Goal: Information Seeking & Learning: Learn about a topic

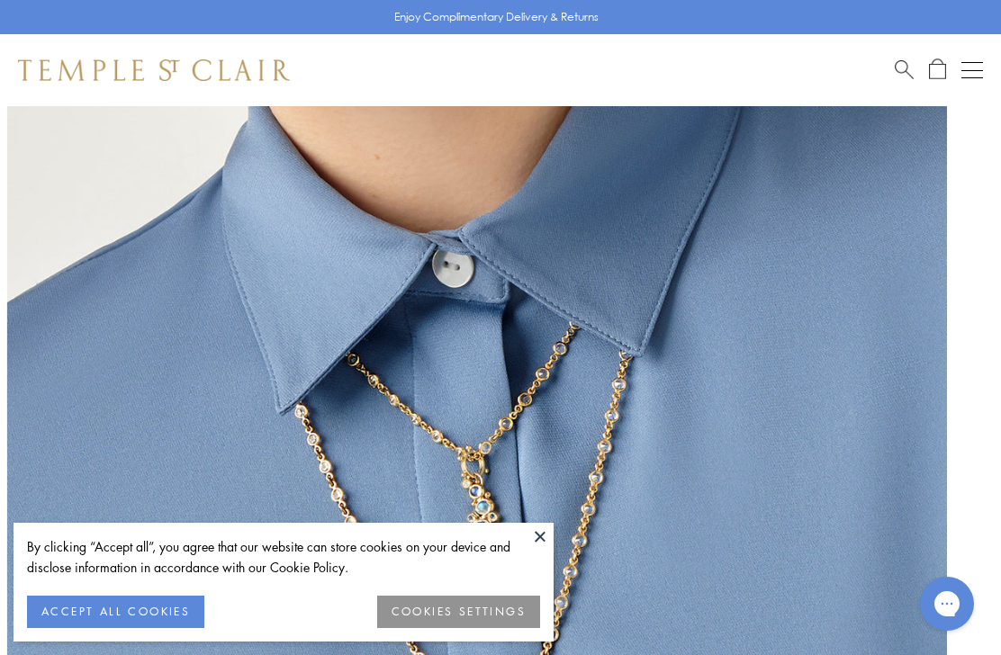
click at [176, 617] on button "ACCEPT ALL COOKIES" at bounding box center [115, 612] width 177 height 32
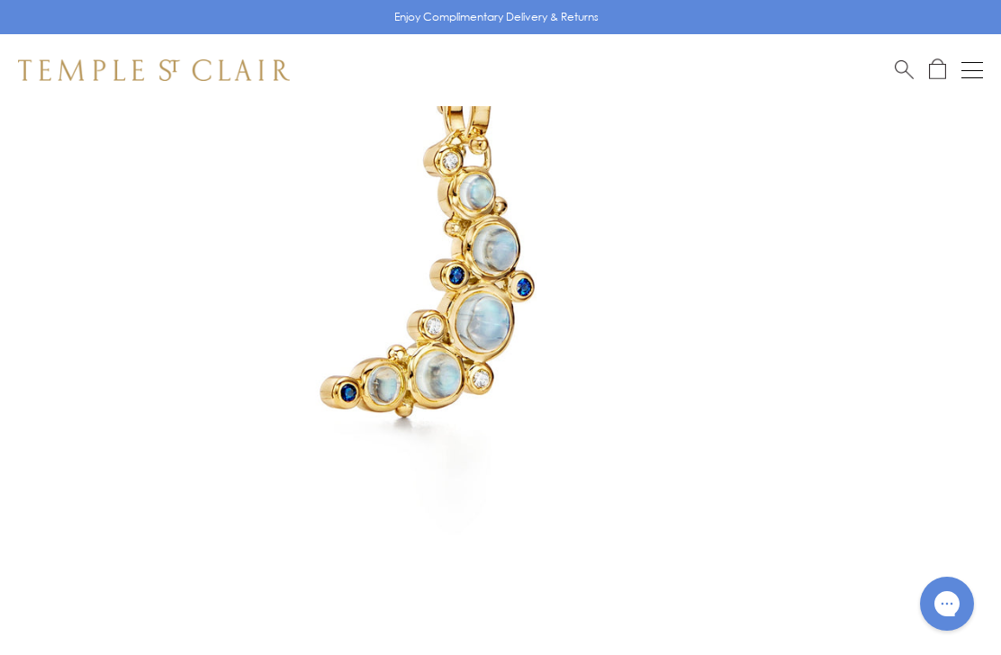
scroll to position [350, 0]
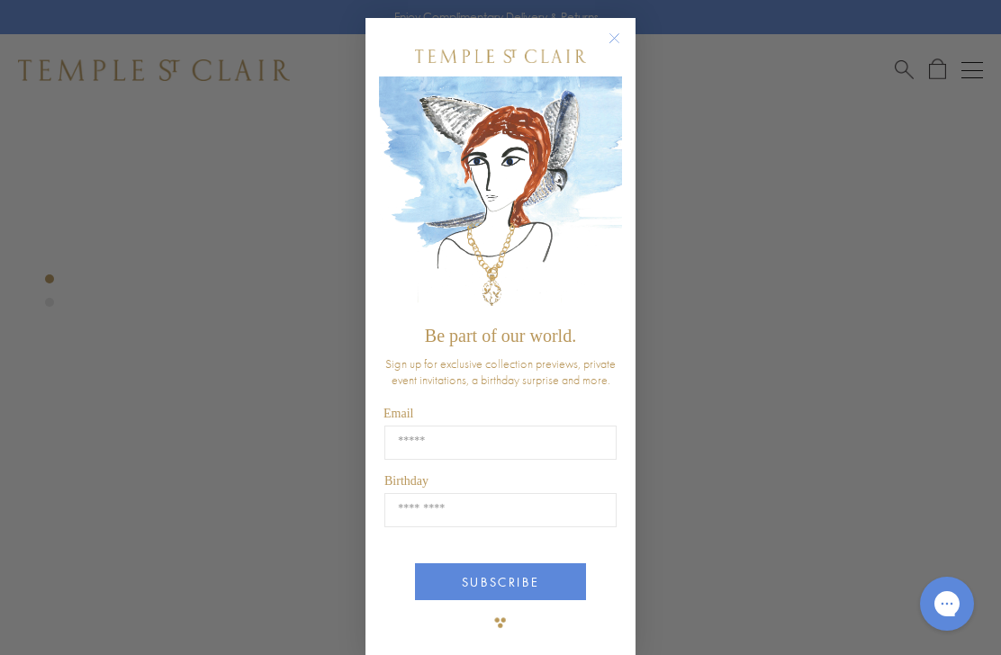
type input "**********"
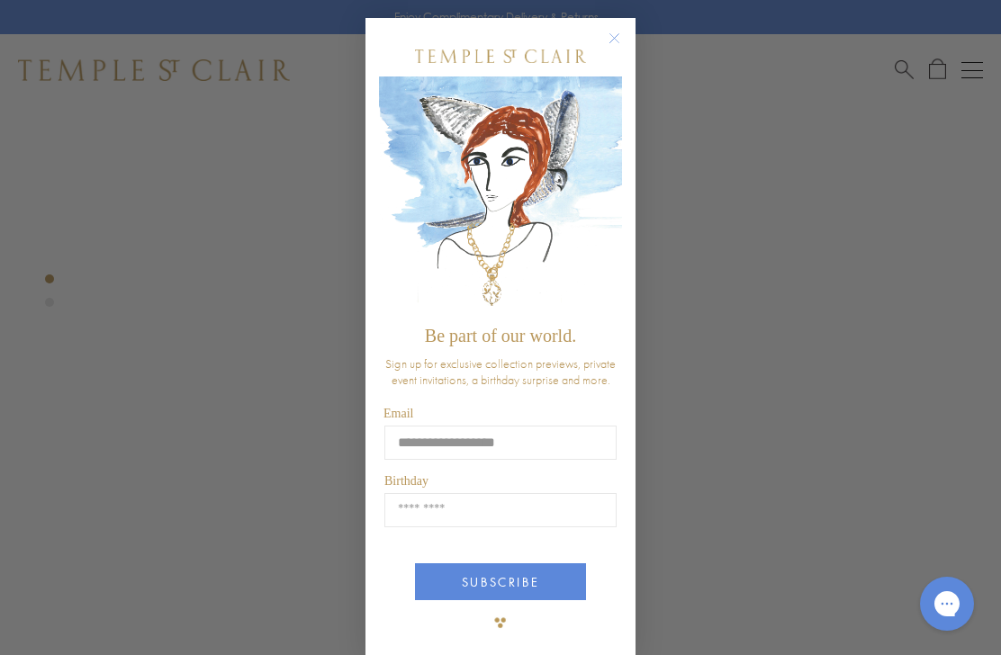
click at [431, 514] on input "Birthday" at bounding box center [500, 510] width 232 height 34
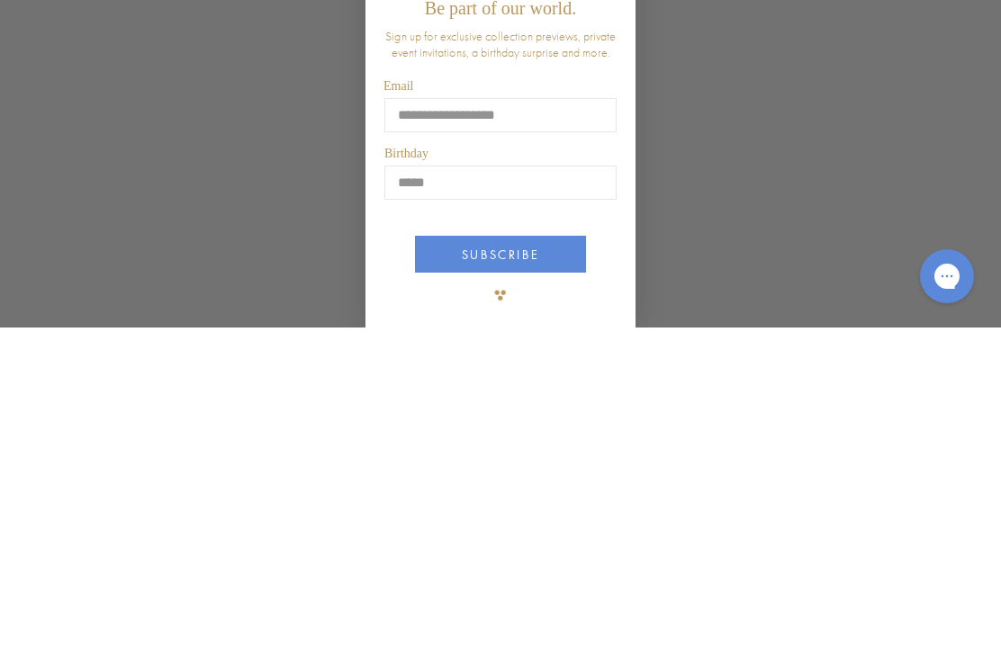
type input "*****"
click at [536, 563] on button "SUBSCRIBE" at bounding box center [500, 581] width 171 height 37
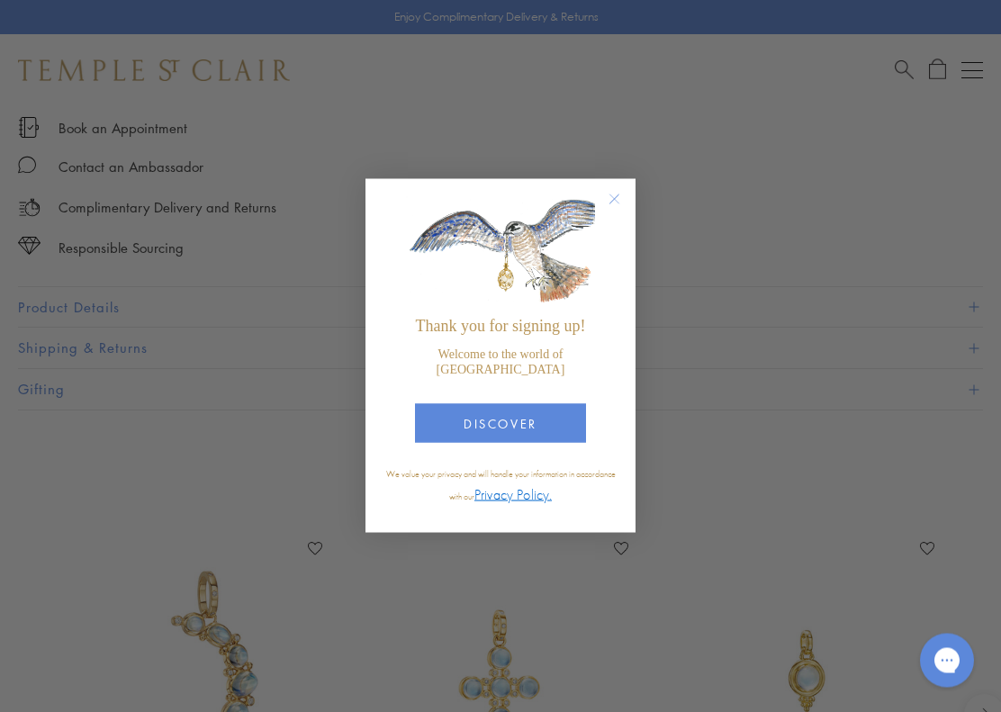
scroll to position [1153, 0]
click at [614, 211] on circle "Close dialog" at bounding box center [615, 200] width 22 height 22
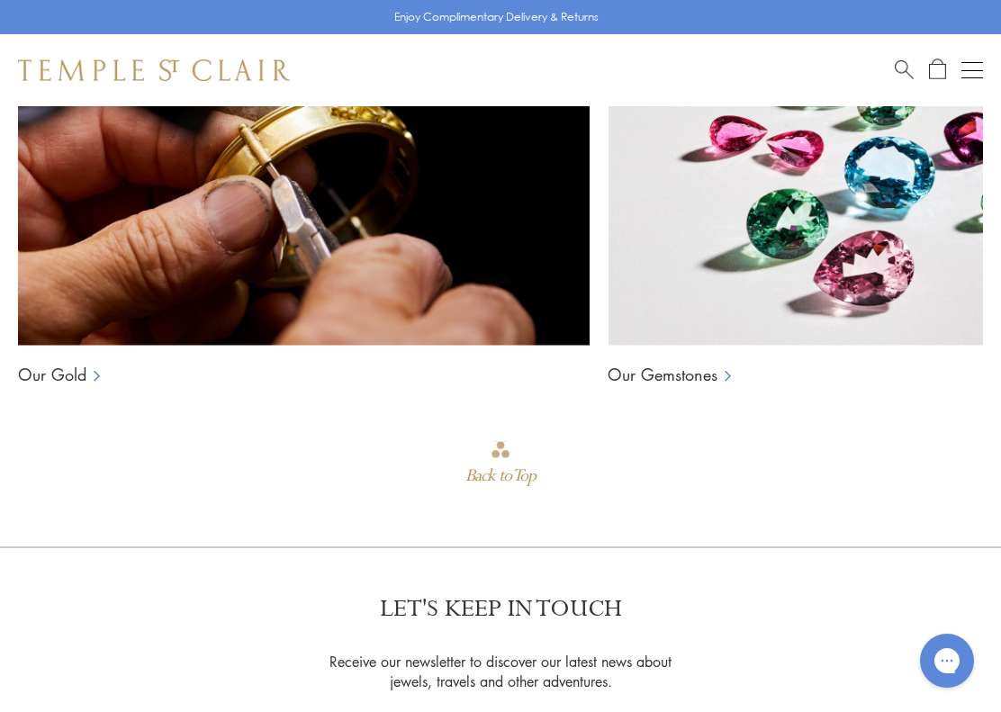
scroll to position [2193, 0]
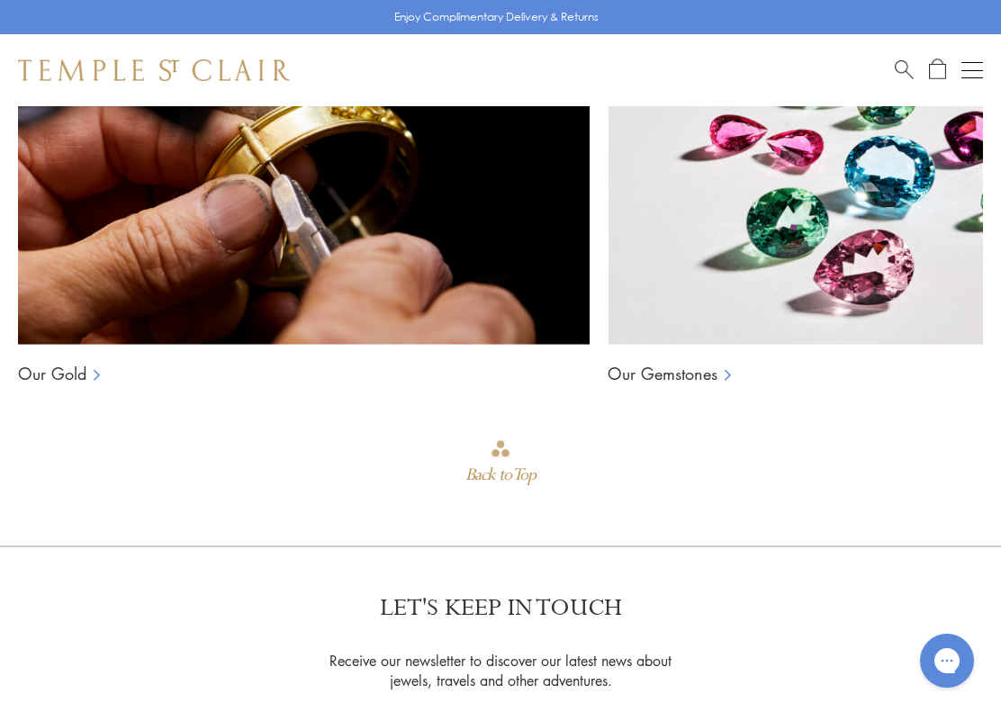
click at [690, 370] on link "Our Gemstones" at bounding box center [663, 374] width 110 height 22
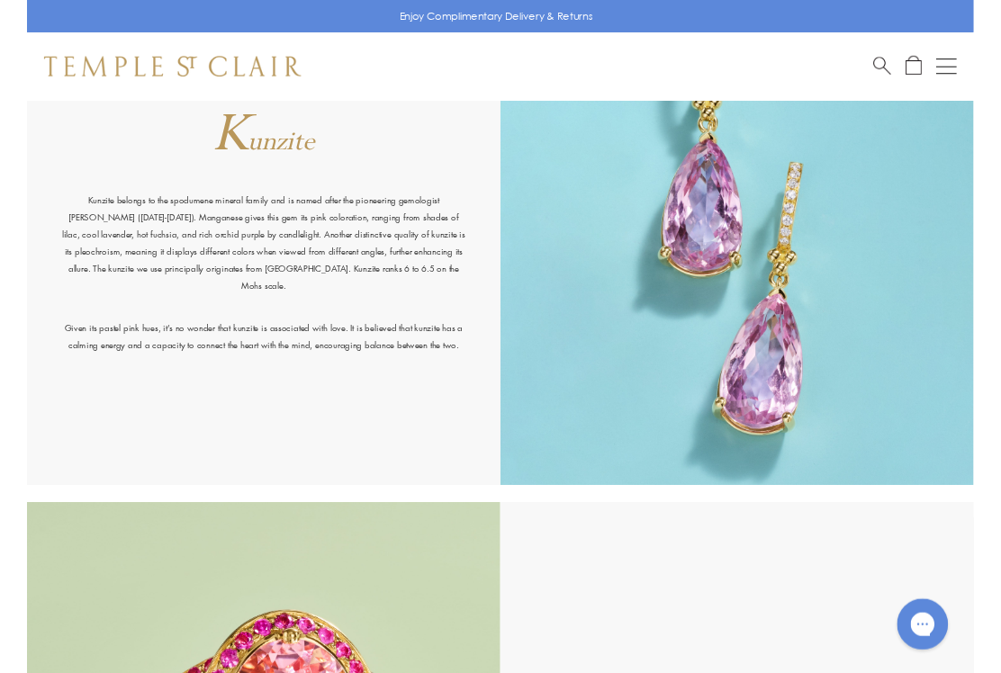
scroll to position [6706, 0]
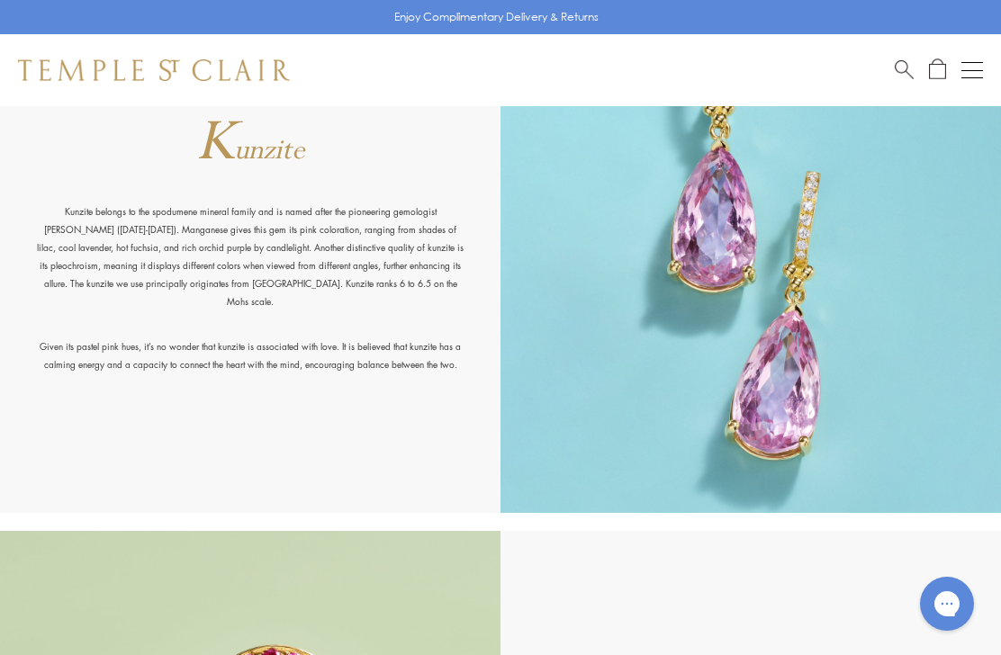
click at [786, 382] on img at bounding box center [750, 249] width 500 height 527
click at [795, 374] on img at bounding box center [750, 249] width 500 height 527
click at [69, 338] on p "Given its pastel pink hues, it’s no wonder that kunzite is associated with love…" at bounding box center [250, 356] width 428 height 36
click at [714, 150] on img at bounding box center [750, 249] width 500 height 527
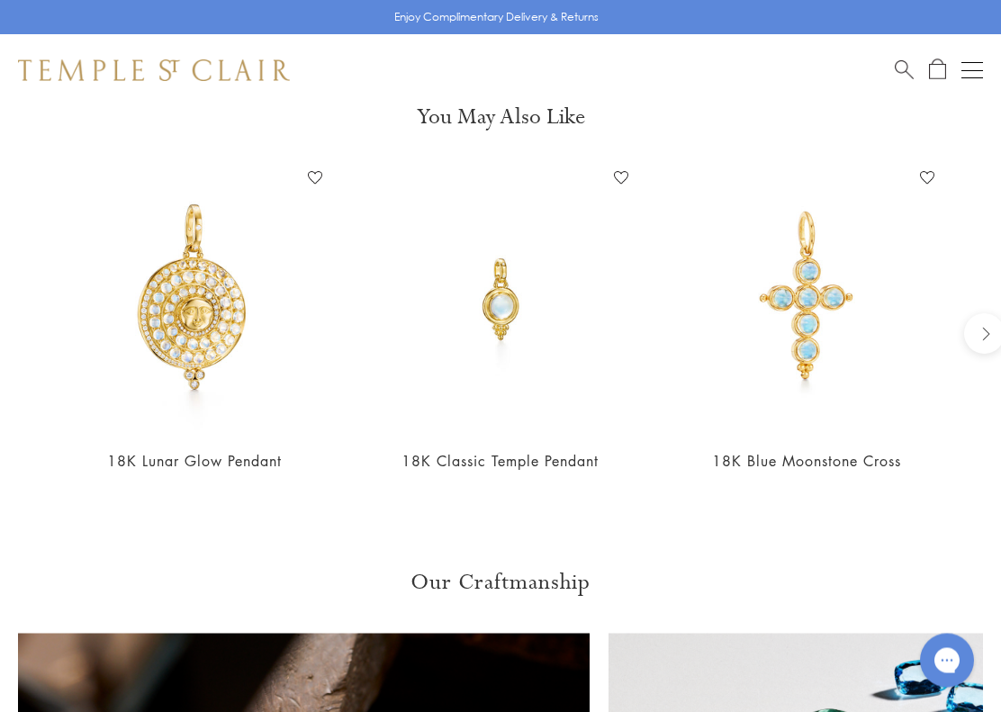
scroll to position [1608, 0]
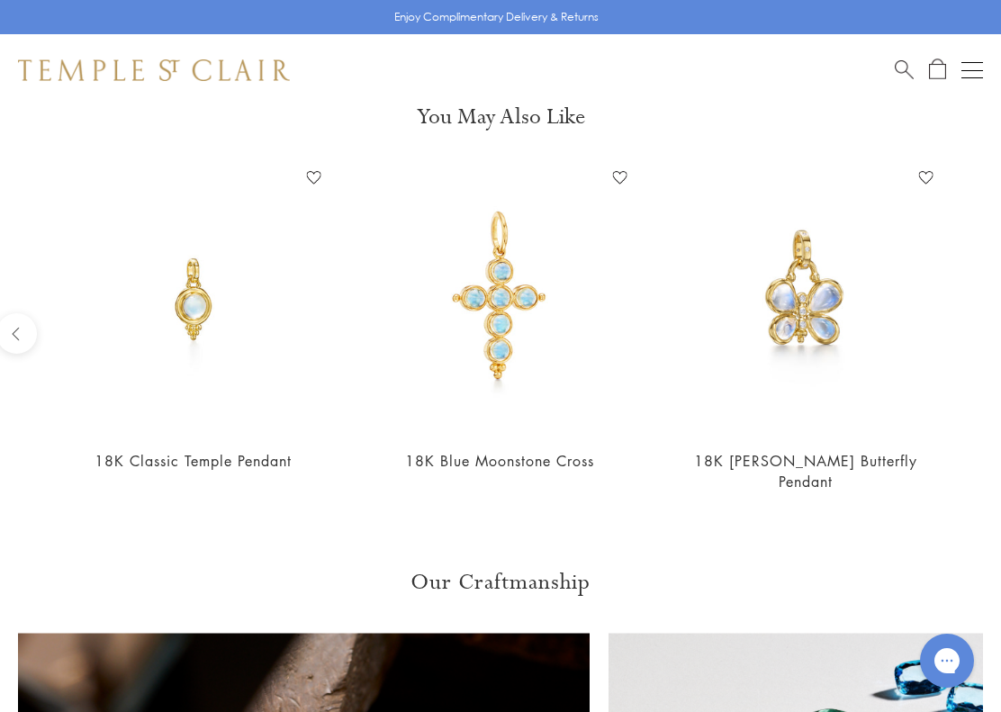
click at [958, 308] on div "18K Luna Butterfly Pendant Add to Wishlist $2,600" at bounding box center [806, 340] width 306 height 354
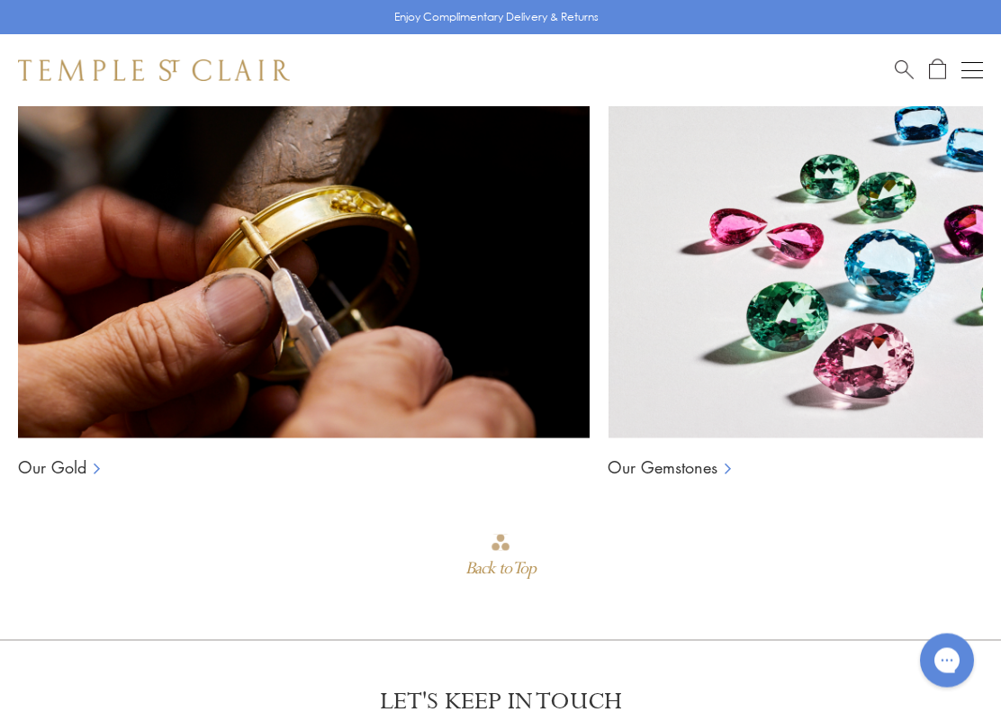
scroll to position [2162, 0]
click at [967, 293] on img at bounding box center [894, 258] width 572 height 360
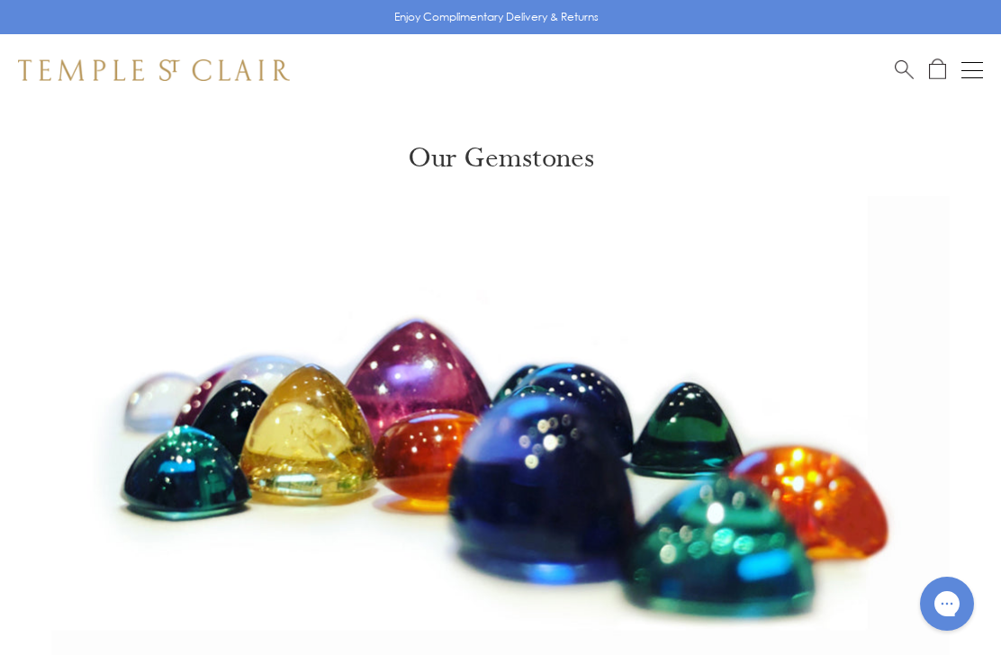
click at [908, 302] on img at bounding box center [500, 446] width 1001 height 500
click at [707, 468] on img at bounding box center [500, 446] width 1001 height 500
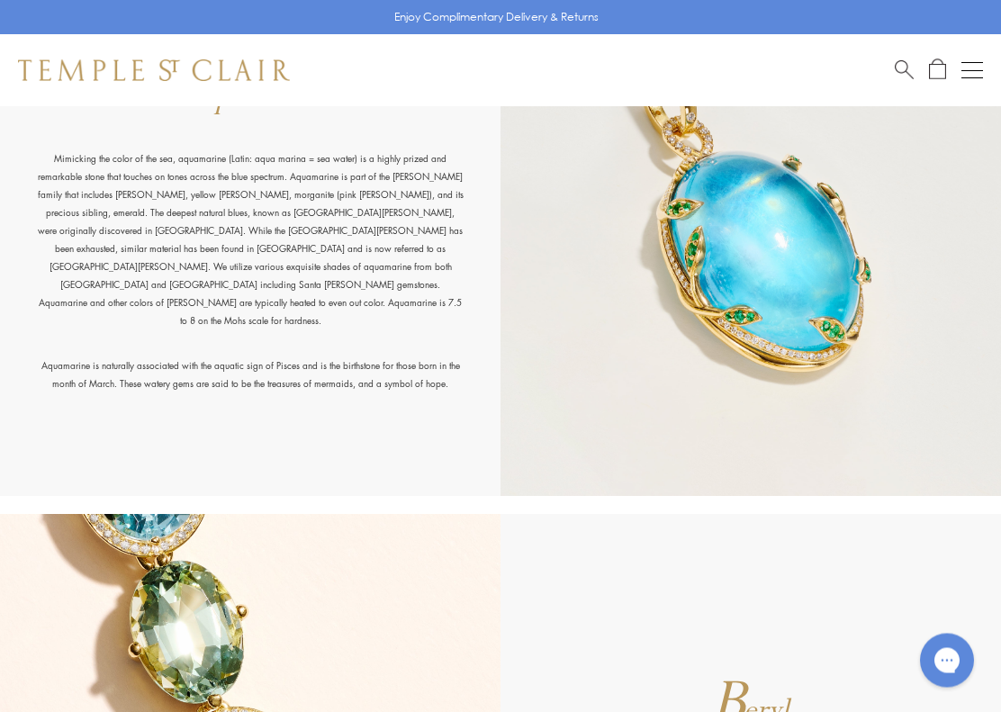
scroll to position [1284, 0]
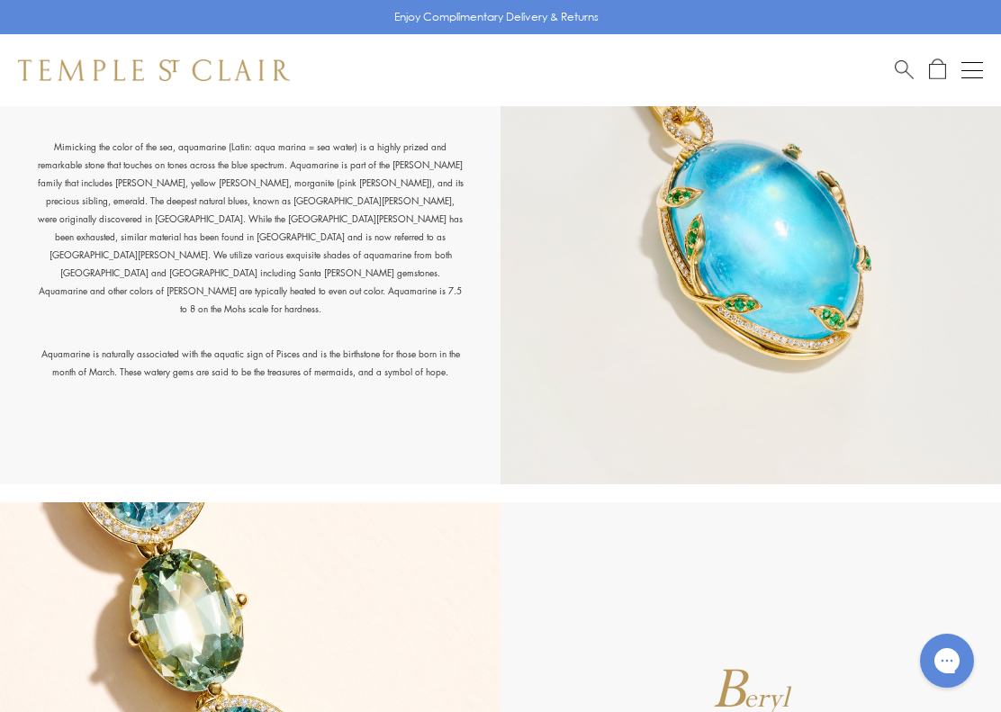
click at [817, 291] on img at bounding box center [750, 221] width 500 height 527
click at [844, 281] on img at bounding box center [750, 221] width 500 height 527
click at [840, 283] on img at bounding box center [750, 221] width 500 height 527
click at [836, 293] on img at bounding box center [750, 221] width 500 height 527
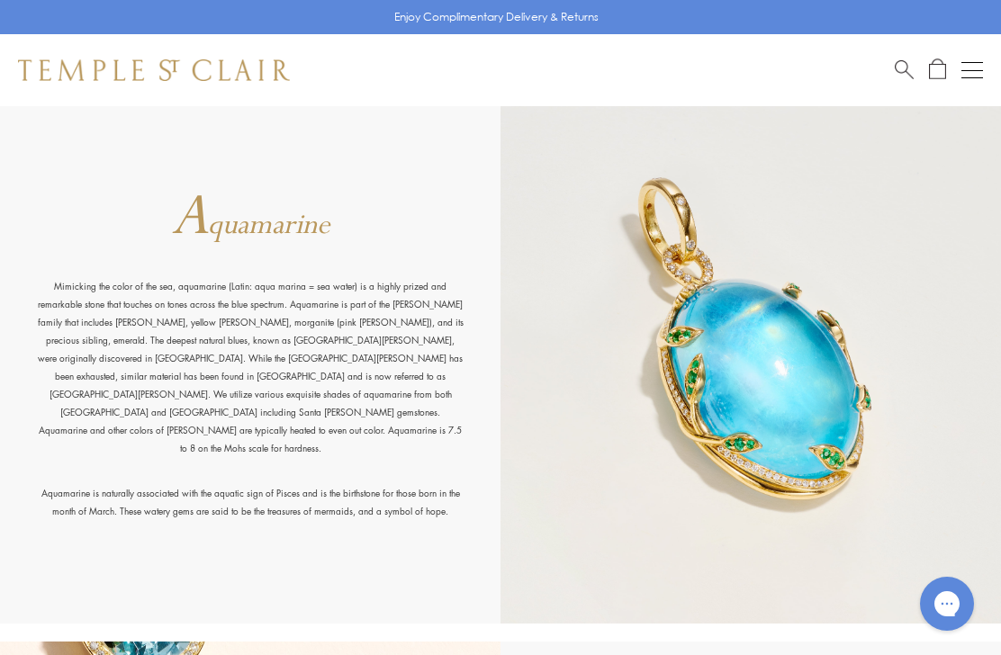
scroll to position [1142, 0]
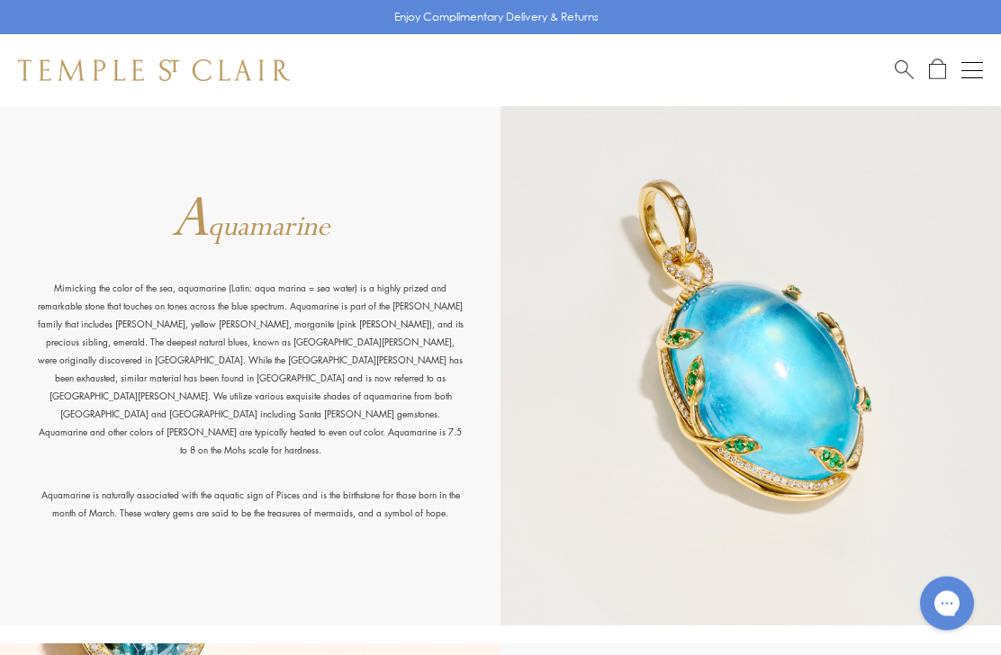
click at [269, 247] on span "quamarine" at bounding box center [269, 228] width 122 height 38
click at [659, 274] on img at bounding box center [750, 363] width 500 height 527
click at [657, 281] on img at bounding box center [750, 363] width 500 height 527
click at [668, 271] on img at bounding box center [750, 363] width 500 height 527
click at [406, 387] on p "Mimicking the color of the sea, aquamarine (Latin: aqua marina = sea water) is …" at bounding box center [250, 383] width 428 height 207
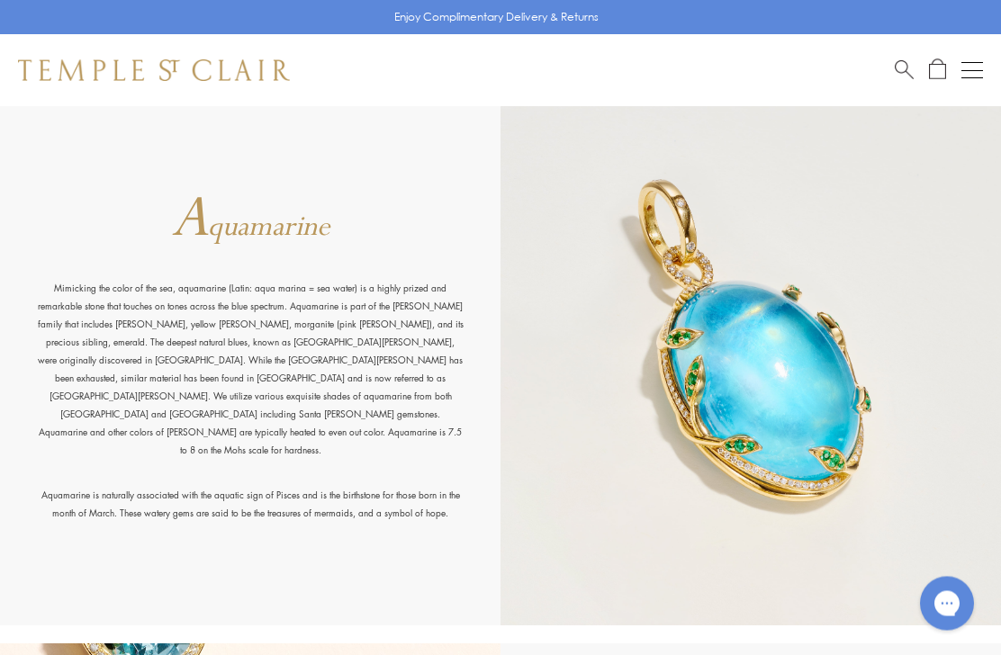
click at [419, 393] on p "Mimicking the color of the sea, aquamarine (Latin: aqua marina = sea water) is …" at bounding box center [250, 383] width 428 height 207
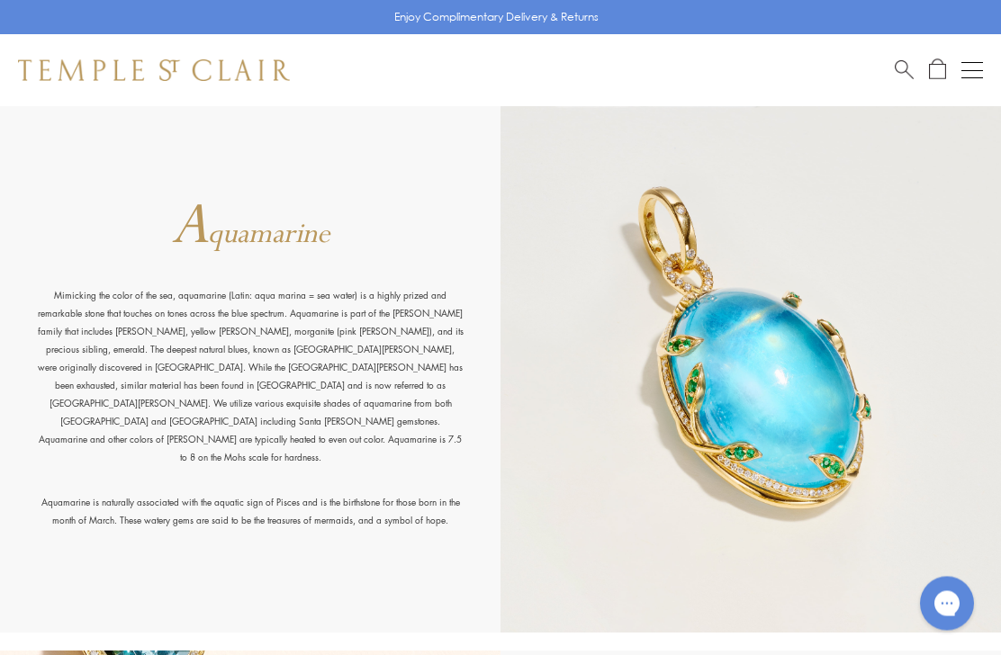
scroll to position [1130, 0]
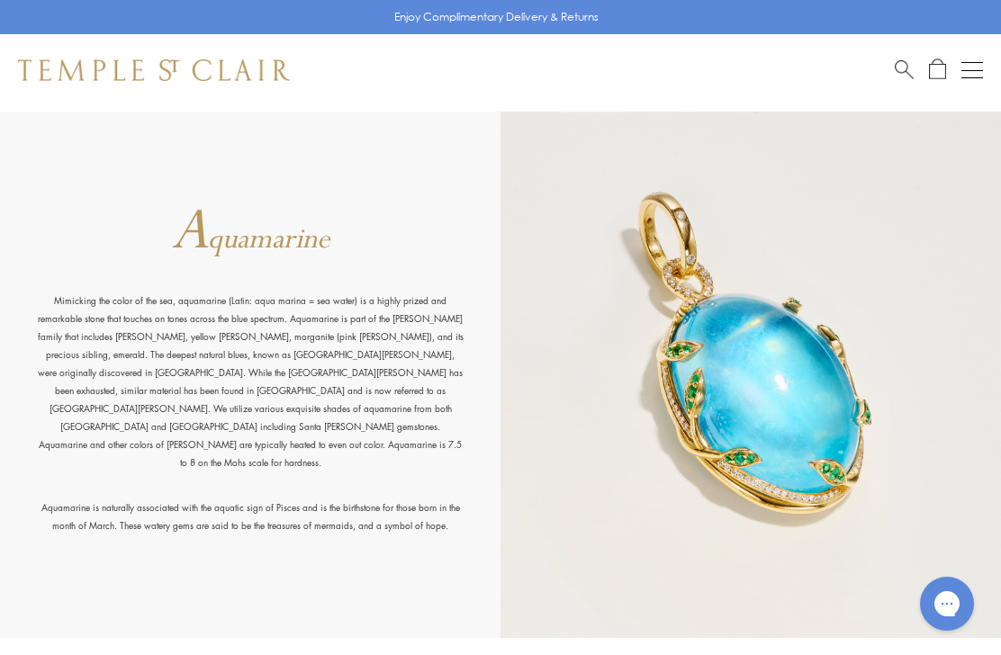
click at [836, 412] on img at bounding box center [750, 375] width 500 height 527
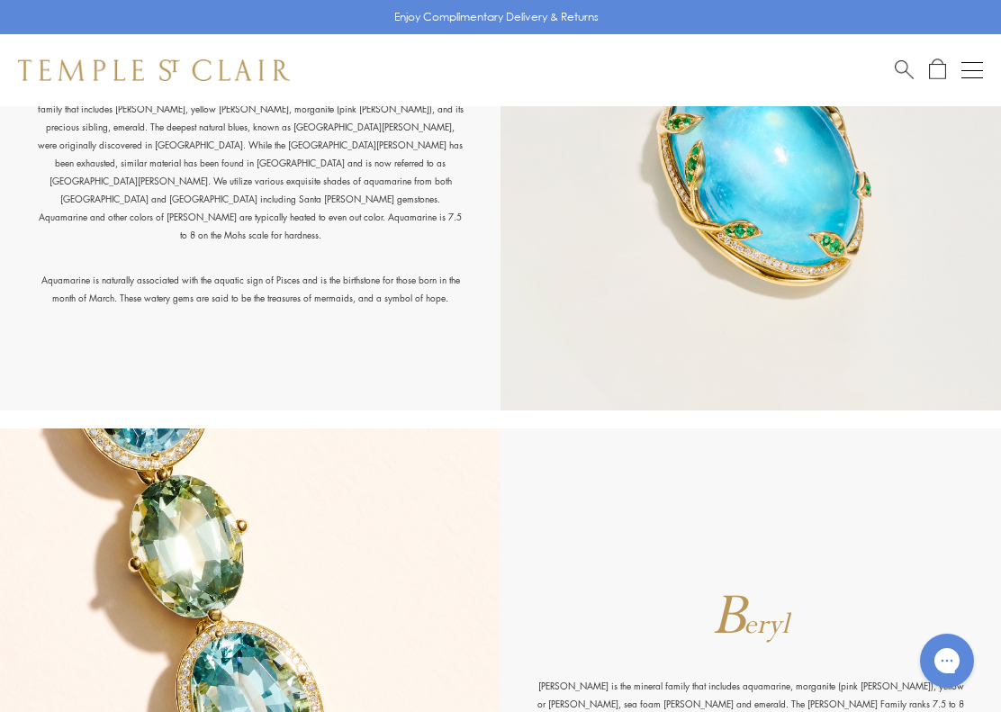
scroll to position [1366, 0]
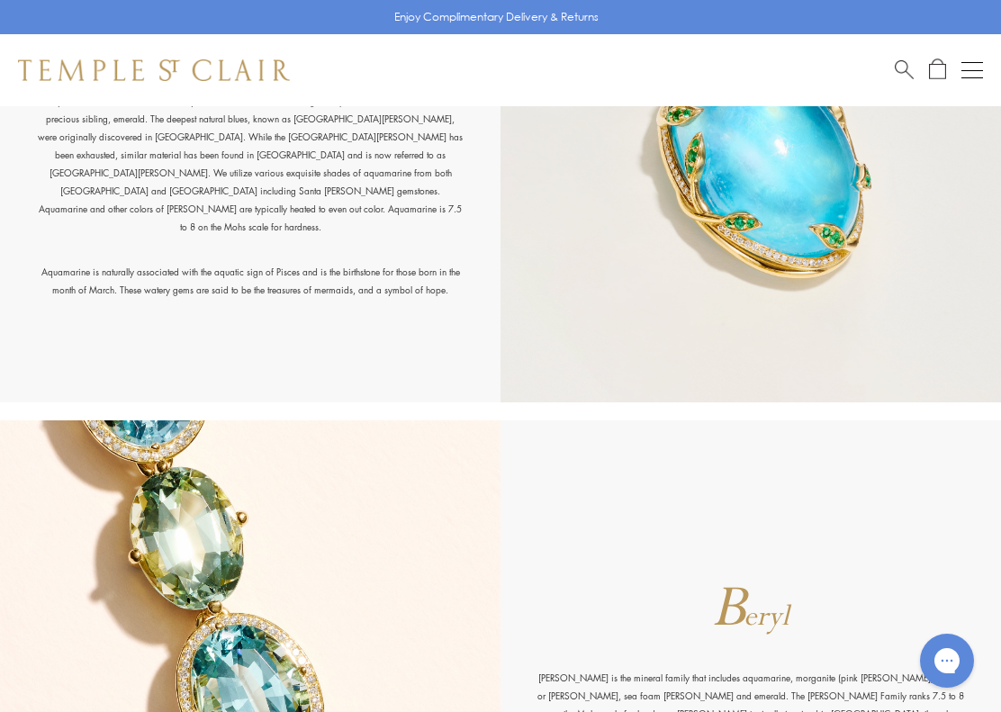
click at [779, 334] on img at bounding box center [750, 139] width 500 height 527
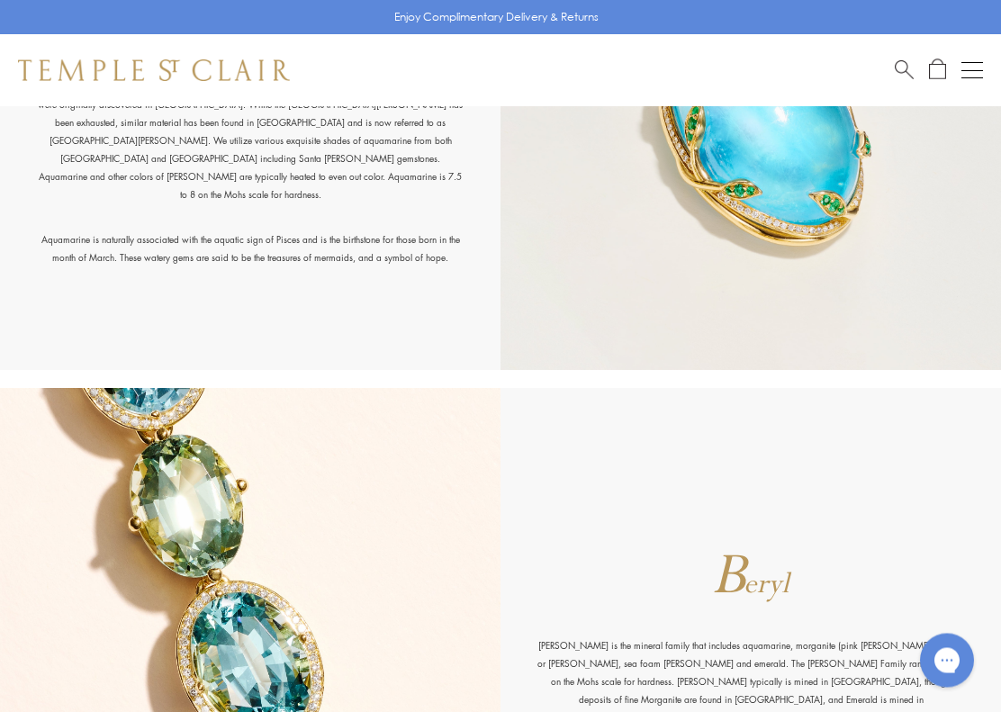
scroll to position [1440, 0]
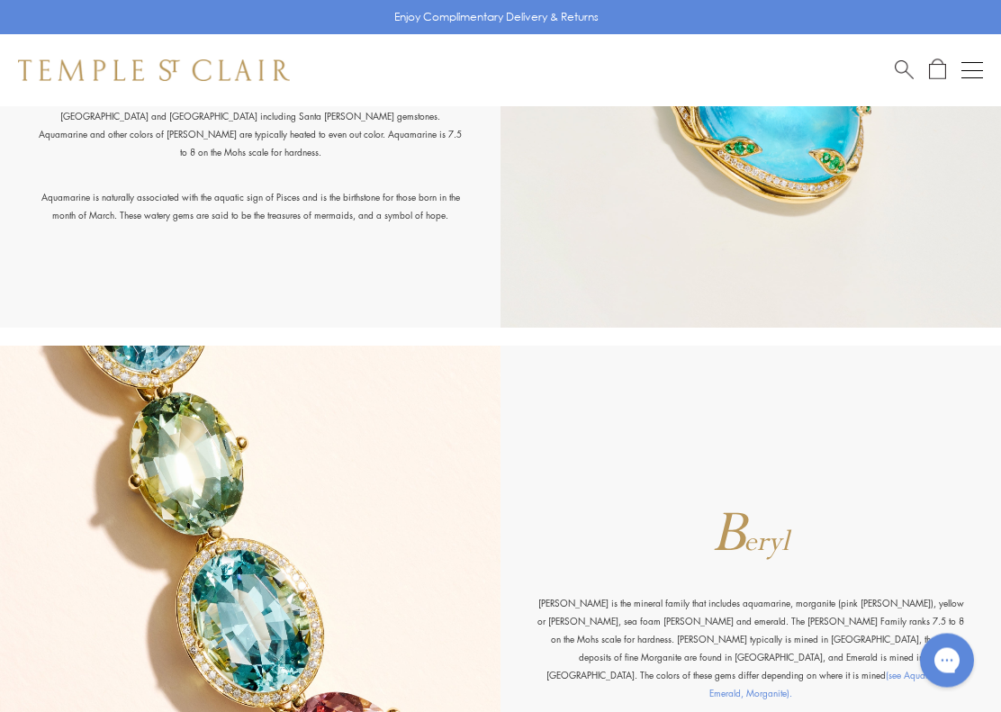
click at [788, 146] on img at bounding box center [750, 65] width 500 height 527
click at [802, 144] on img at bounding box center [750, 65] width 500 height 527
click at [804, 153] on img at bounding box center [750, 65] width 500 height 527
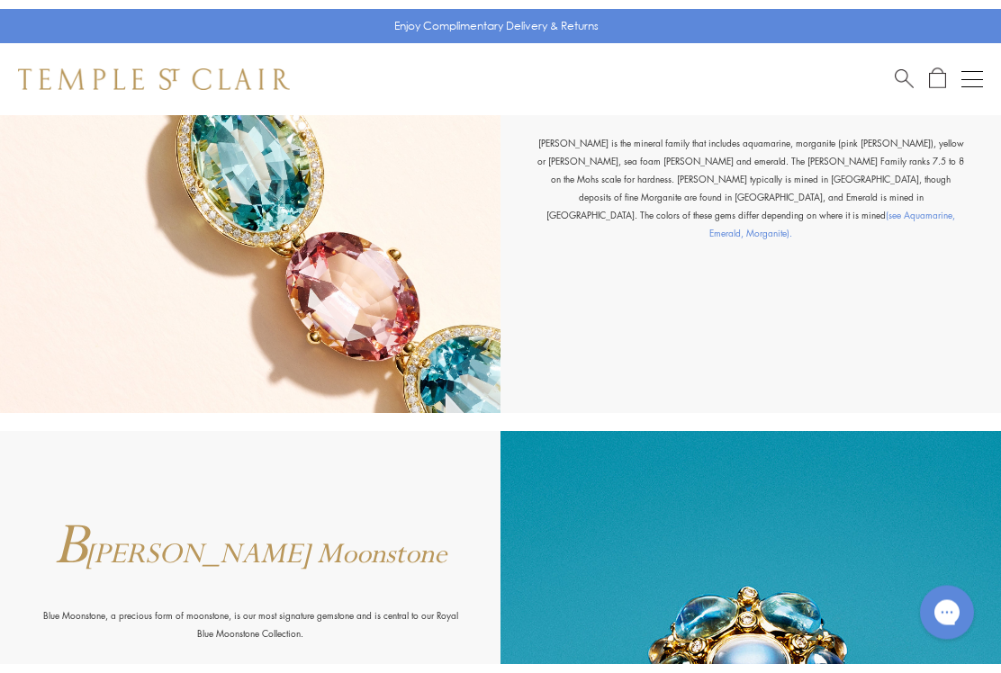
scroll to position [1911, 0]
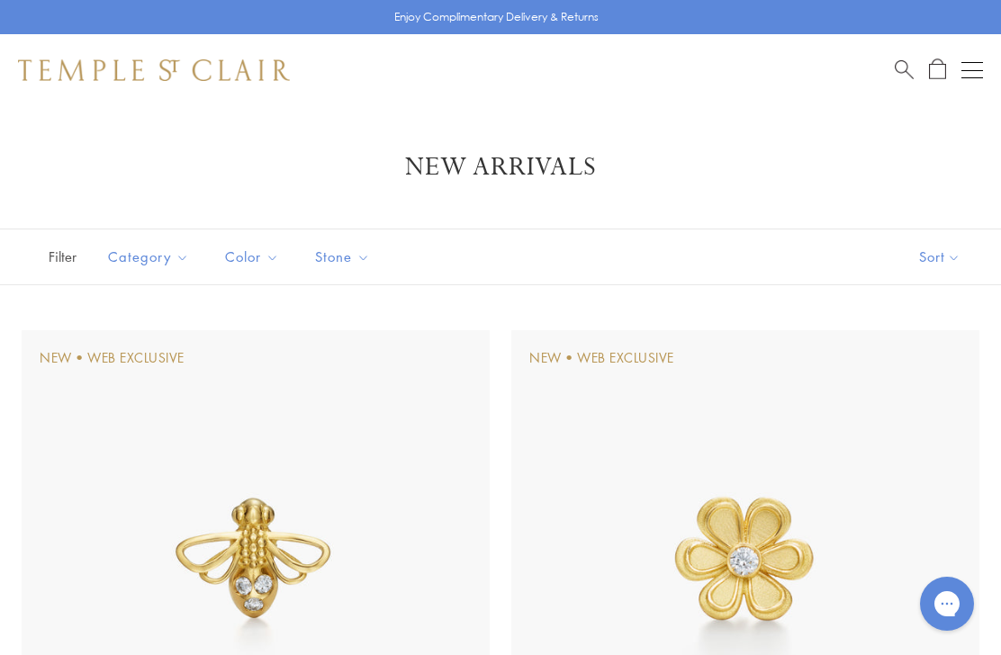
click at [950, 251] on button "Sort" at bounding box center [939, 257] width 122 height 55
click at [952, 247] on button "Sort" at bounding box center [939, 257] width 122 height 55
click at [913, 424] on button "Price, high to low" at bounding box center [909, 428] width 183 height 44
